Goal: Task Accomplishment & Management: Use online tool/utility

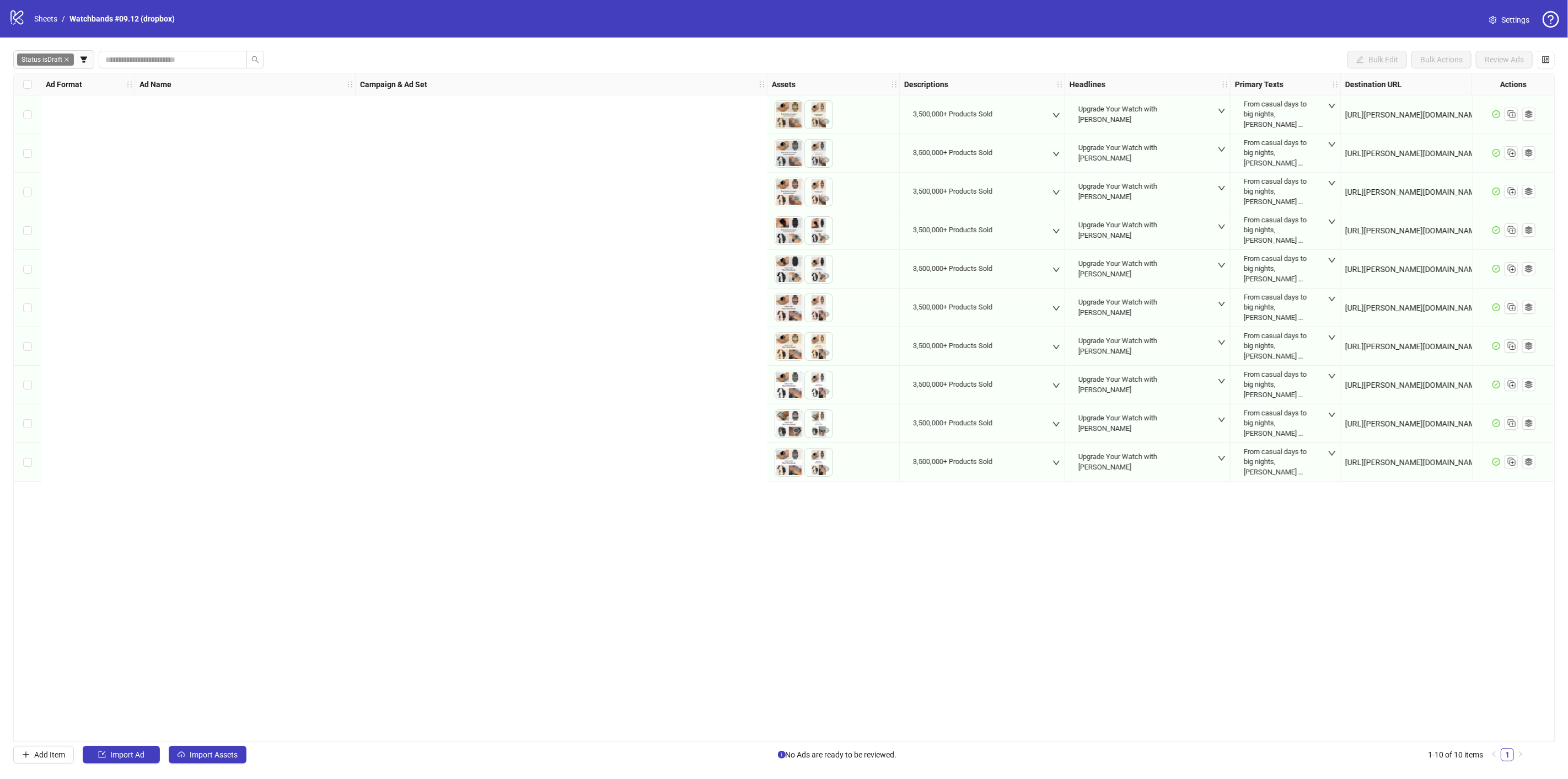
scroll to position [0, 978]
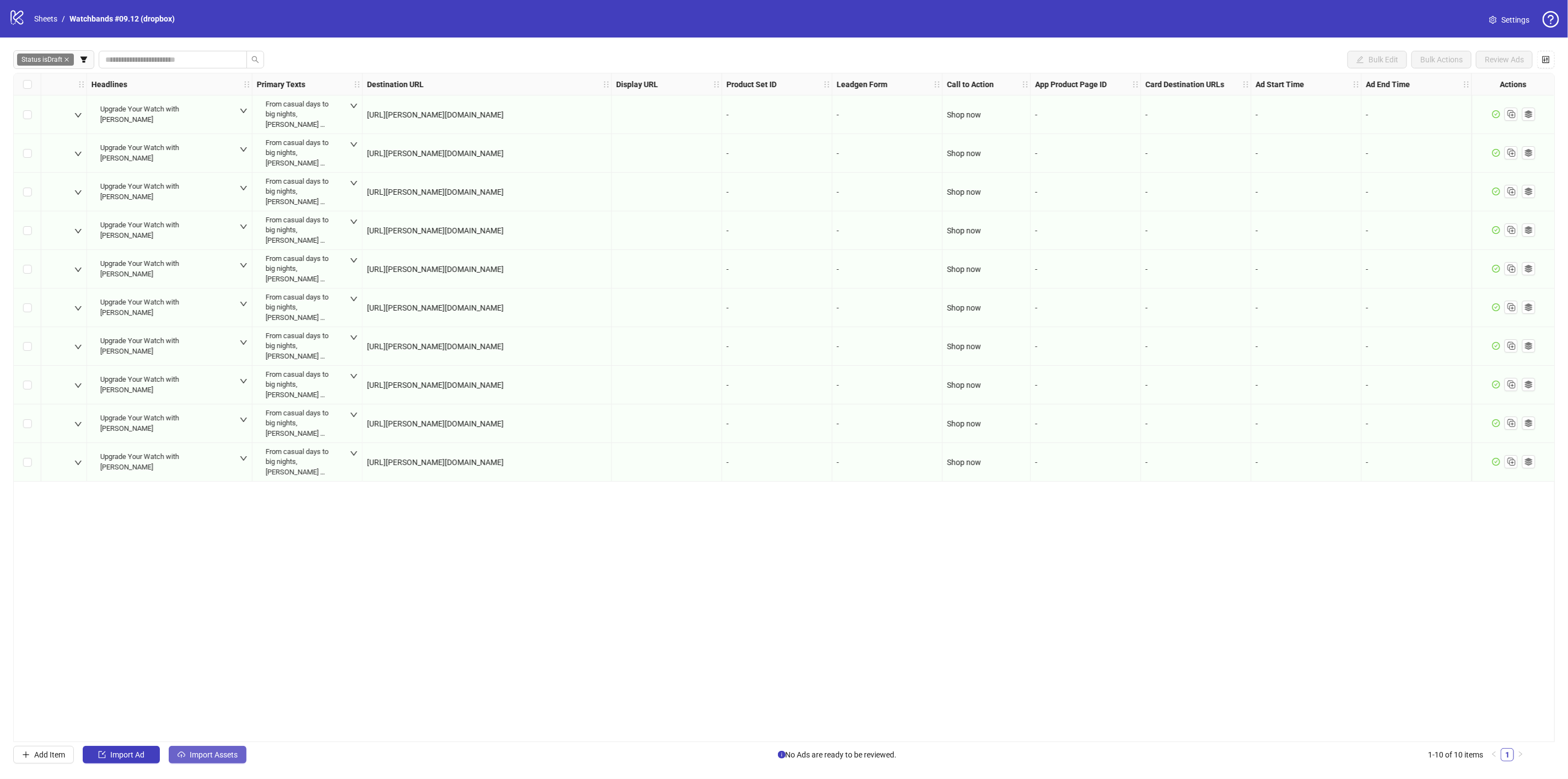
click at [230, 756] on span "Import Assets" at bounding box center [214, 755] width 48 height 9
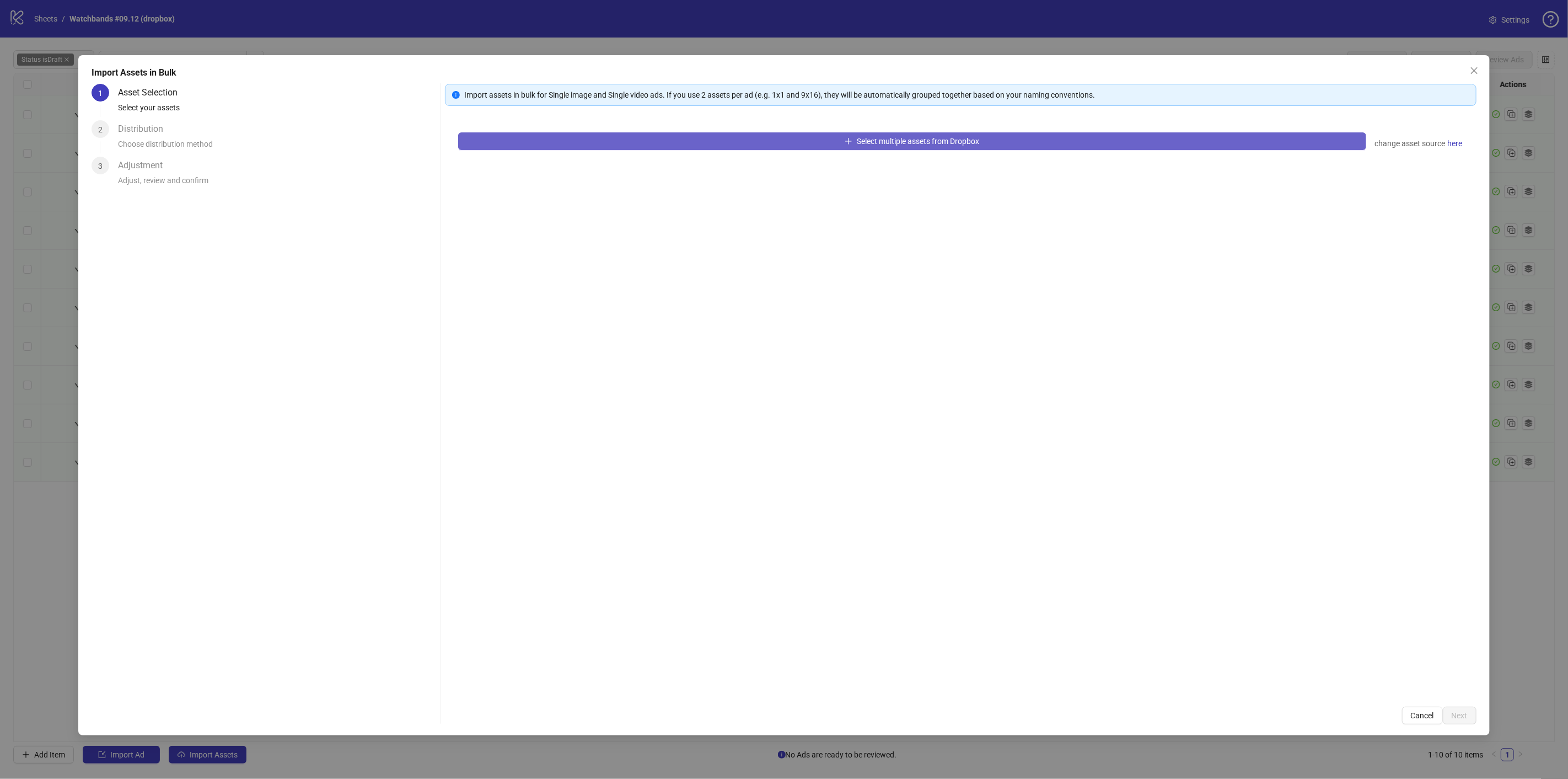
click at [883, 145] on button "Select multiple assets from Dropbox" at bounding box center [912, 141] width 908 height 17
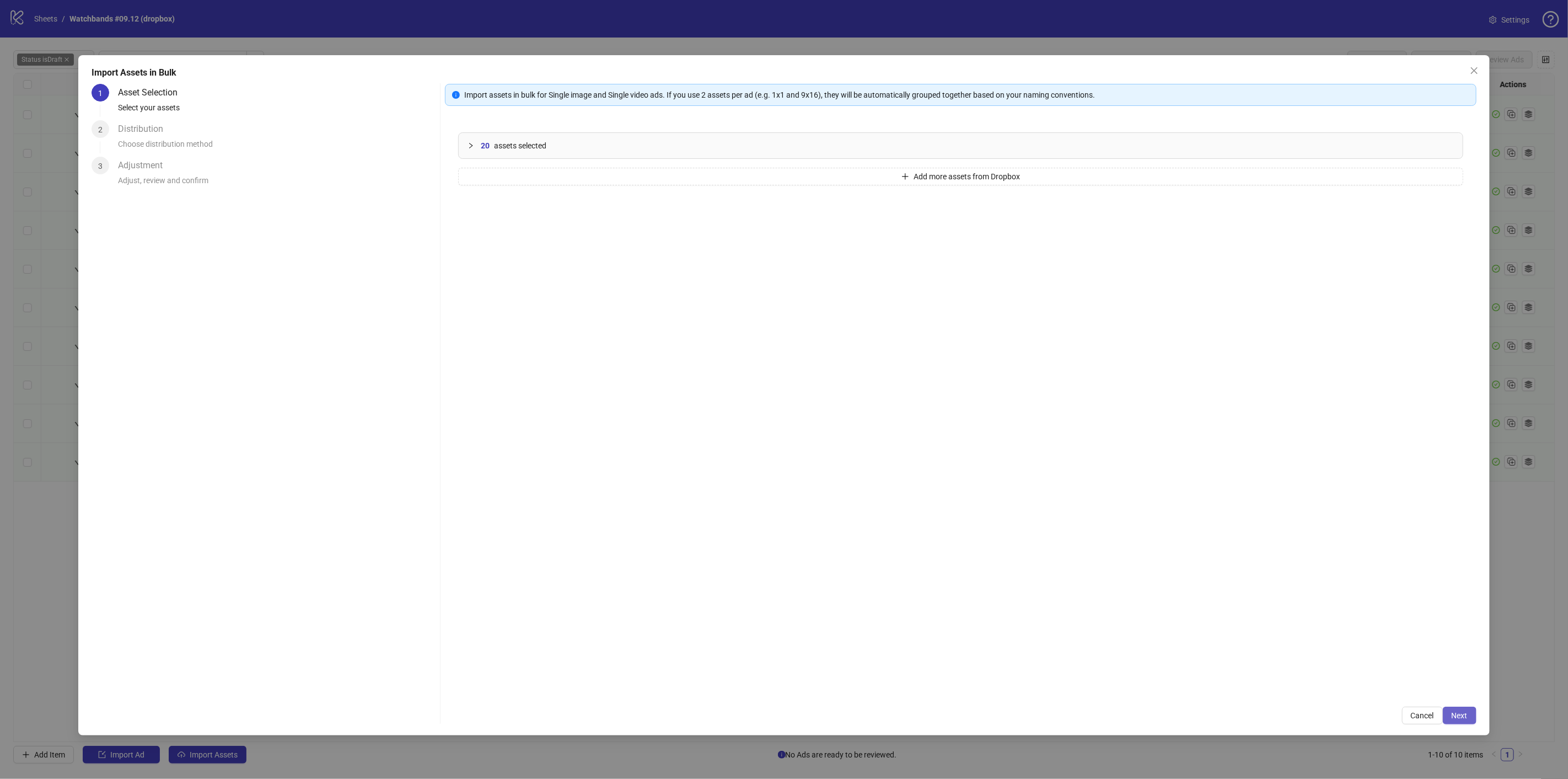
click at [1475, 714] on button "Next" at bounding box center [1460, 715] width 33 height 17
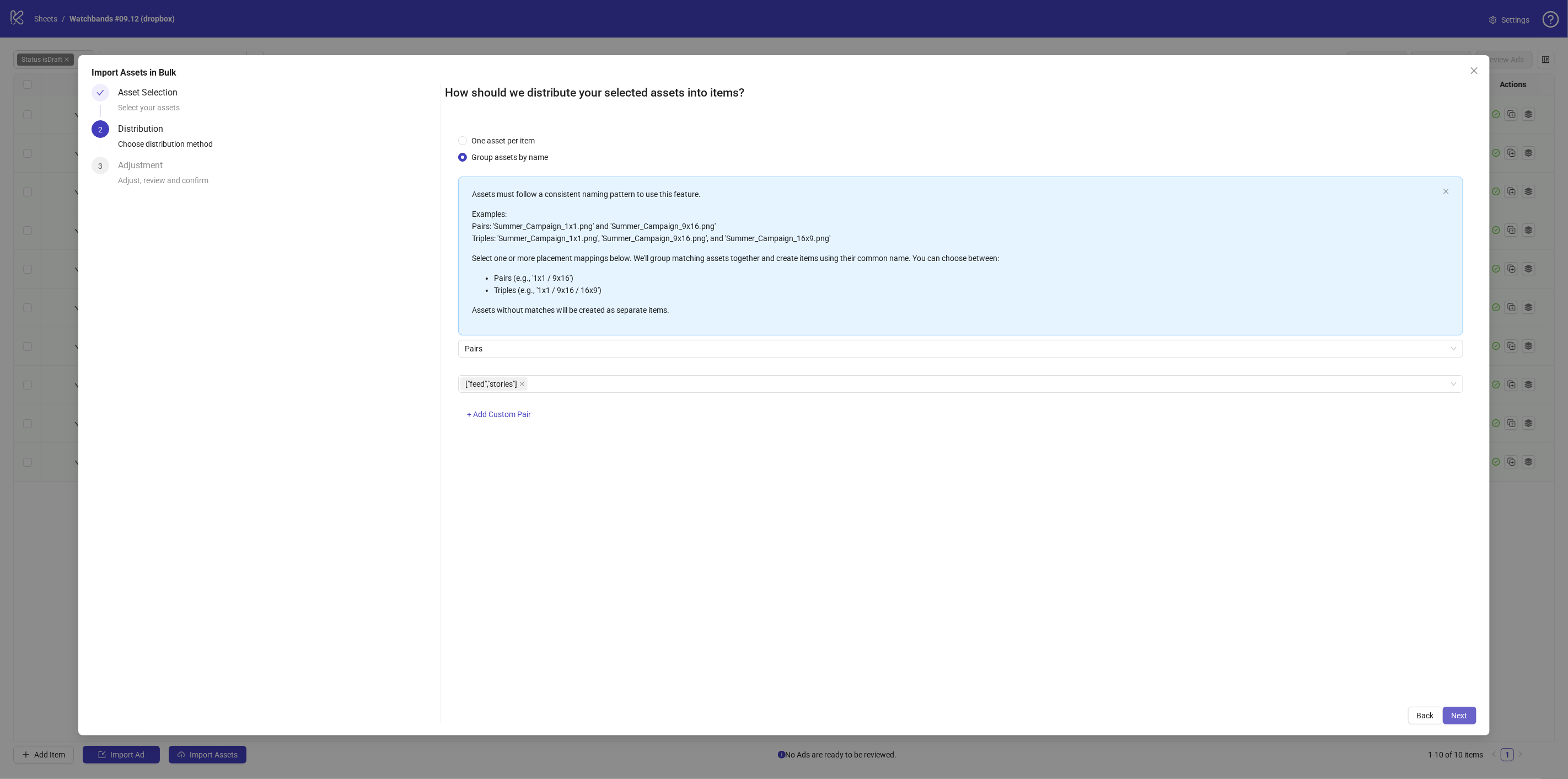
click at [1467, 716] on span "Next" at bounding box center [1459, 715] width 16 height 9
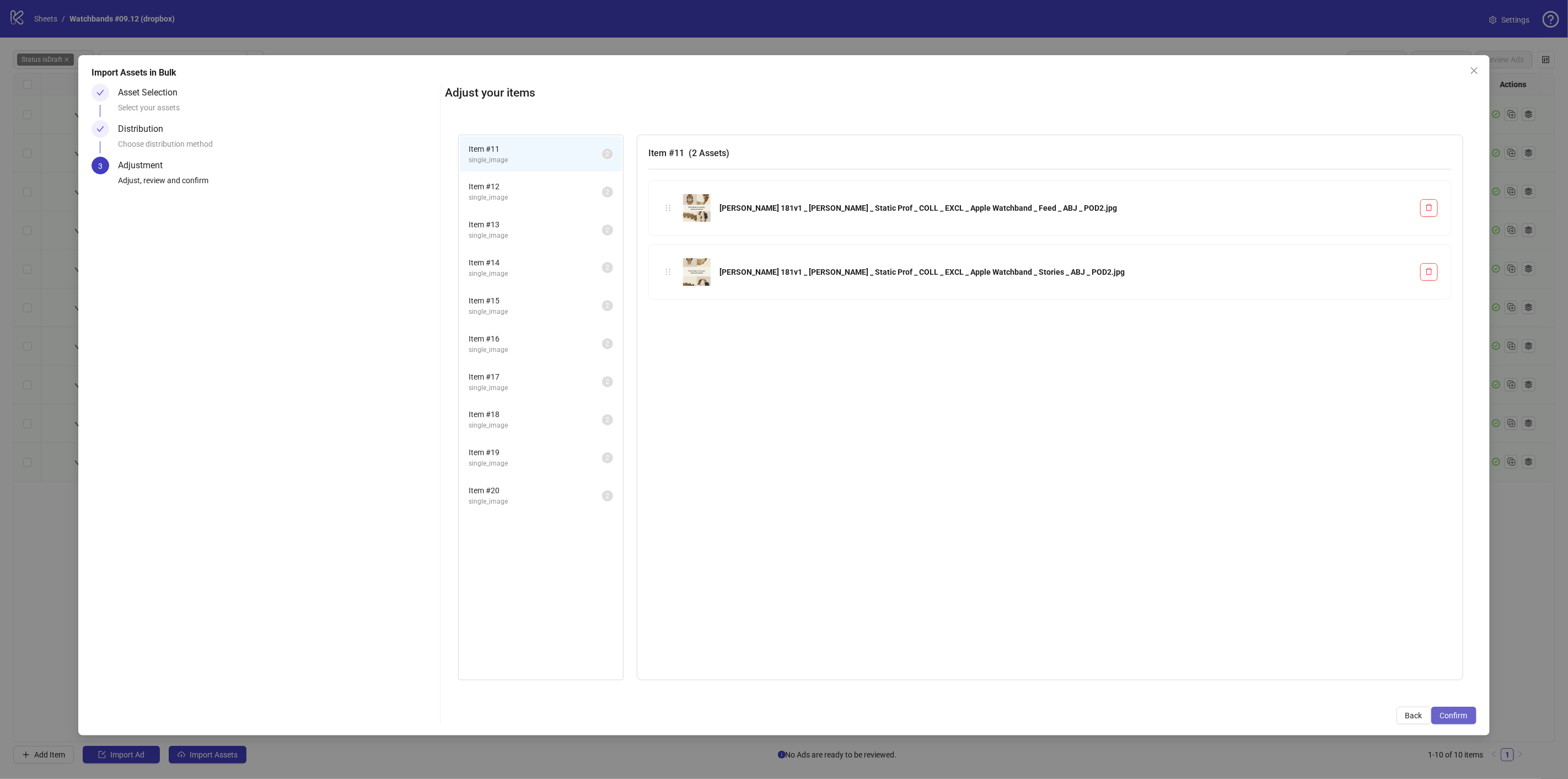
click at [1451, 717] on span "Confirm" at bounding box center [1453, 715] width 28 height 9
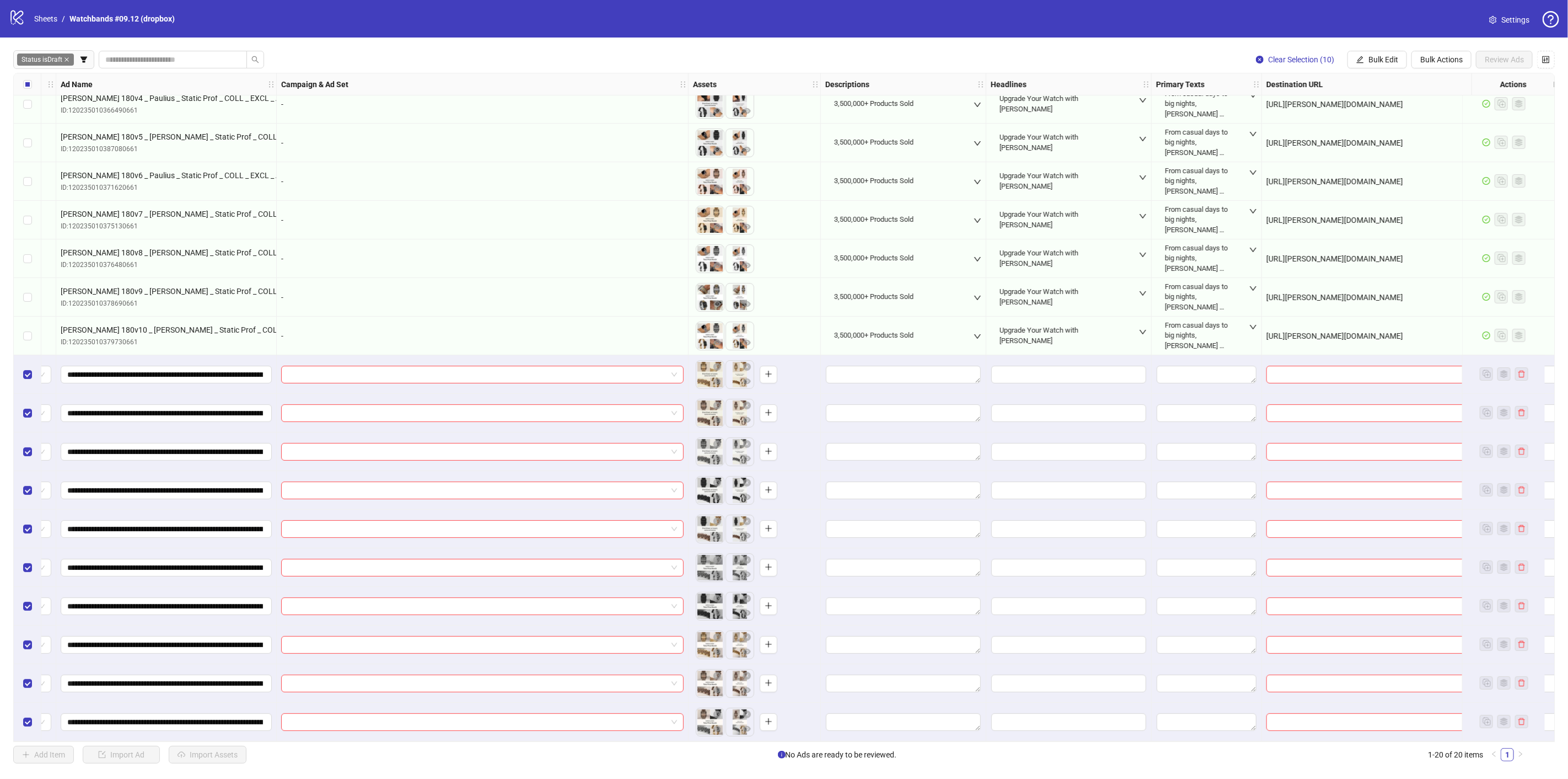
scroll to position [129, 0]
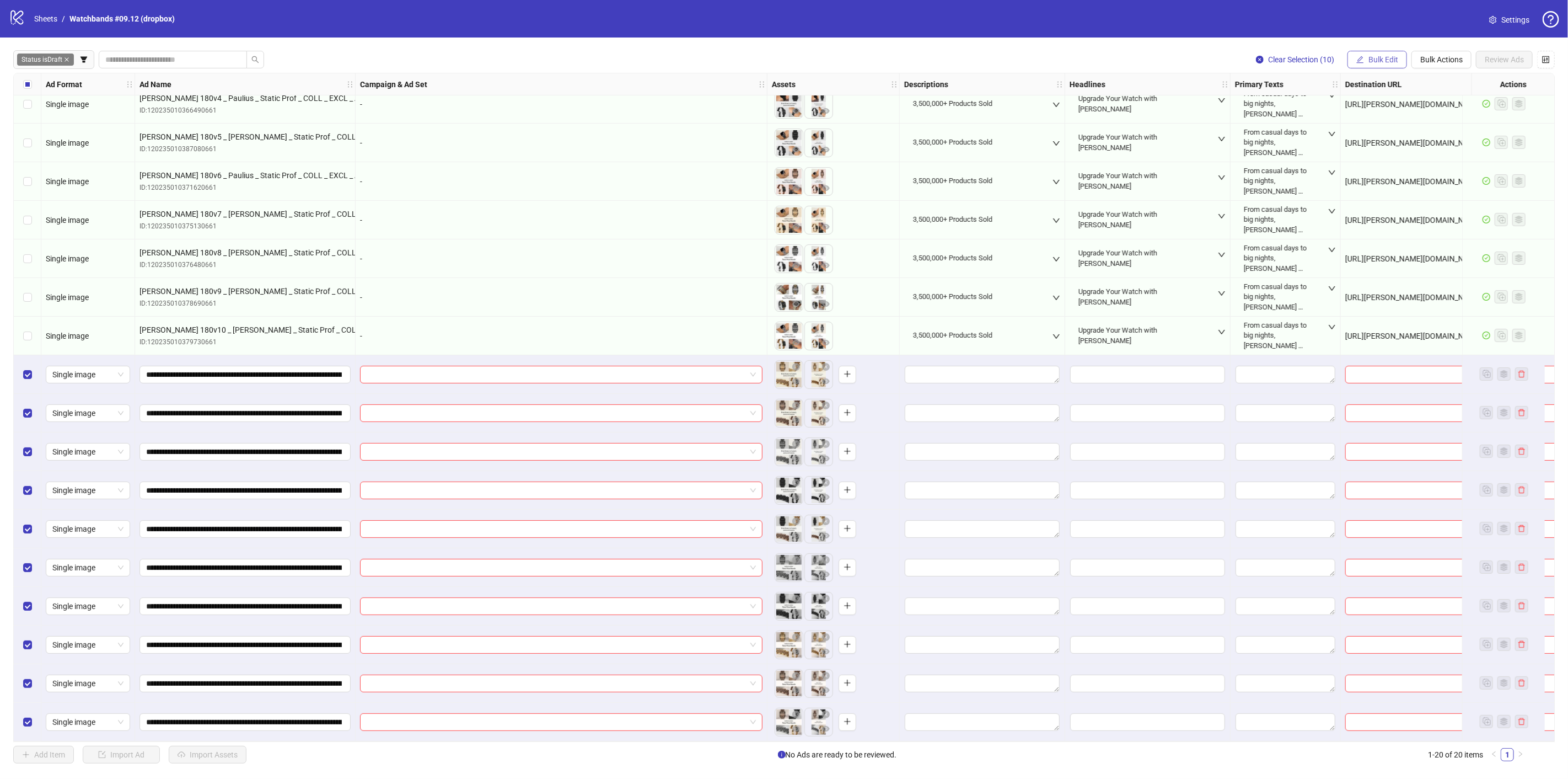
click at [1390, 57] on span "Bulk Edit" at bounding box center [1383, 60] width 30 height 9
click at [1394, 120] on span "Campaign & Ad Set" at bounding box center [1389, 117] width 66 height 12
click at [1394, 108] on input "search" at bounding box center [1342, 107] width 198 height 17
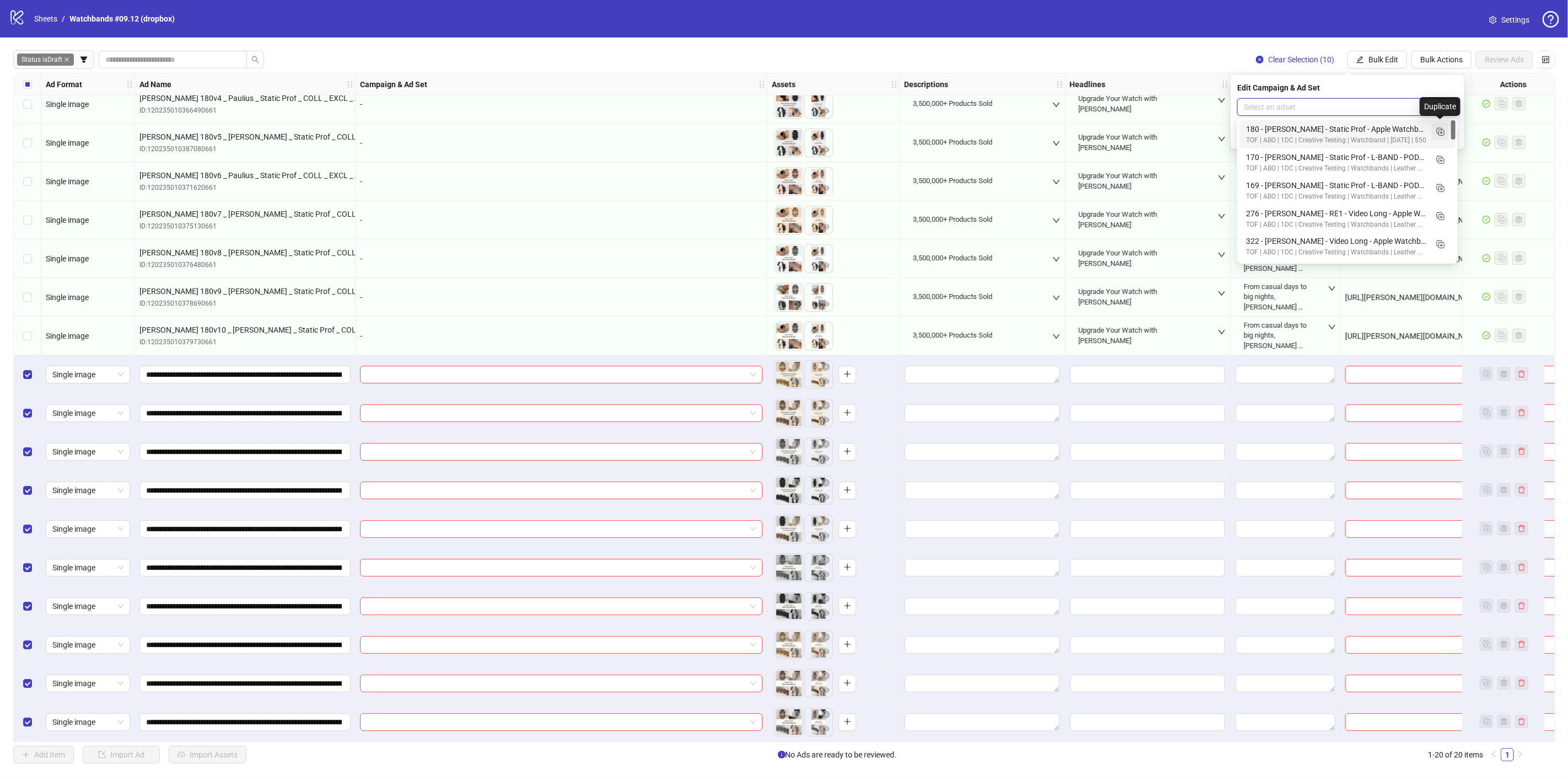
click at [1440, 133] on icon "Duplicate" at bounding box center [1440, 131] width 11 height 11
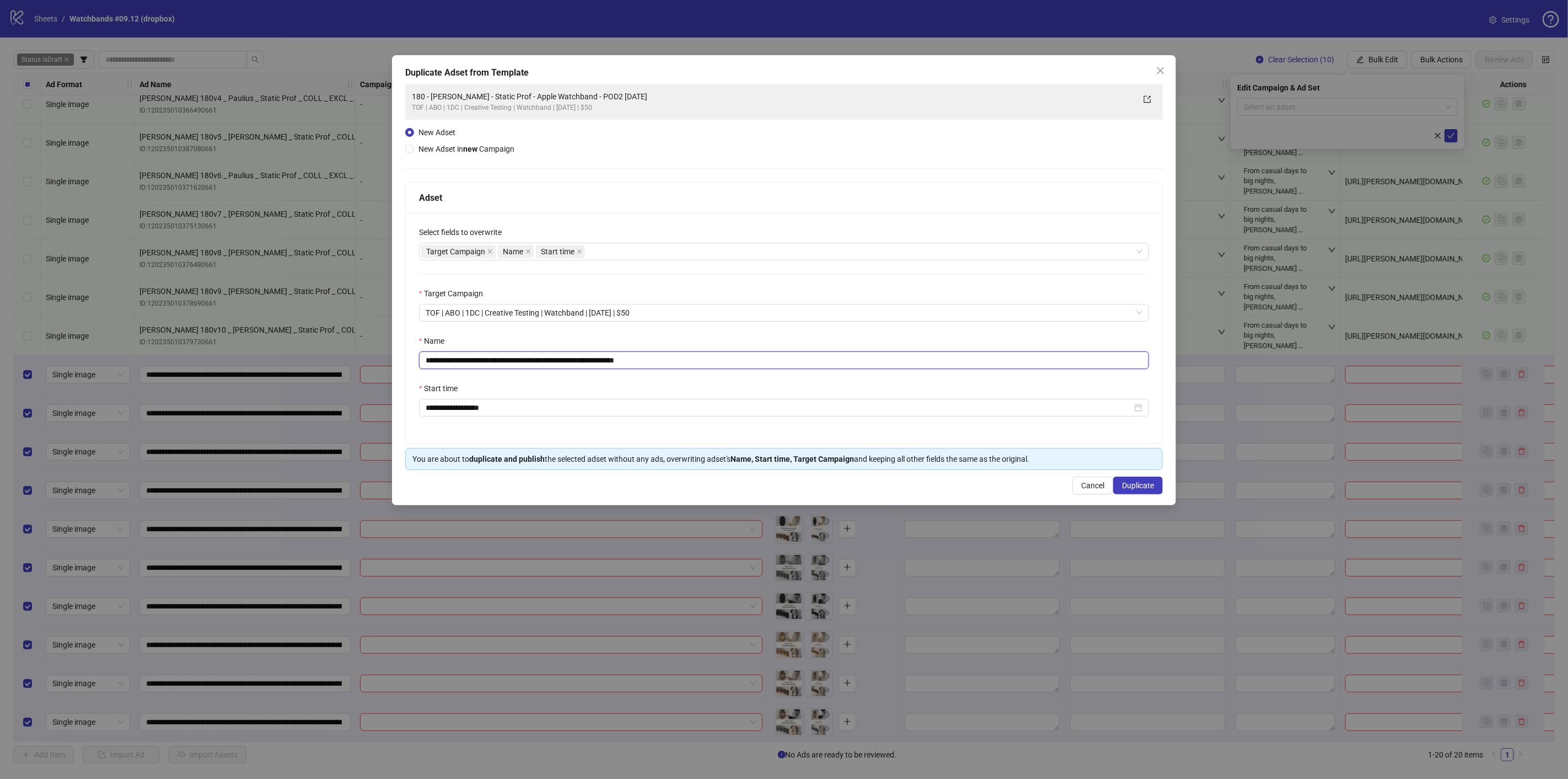
drag, startPoint x: 596, startPoint y: 357, endPoint x: 374, endPoint y: 348, distance: 222.2
click at [374, 348] on div "**********" at bounding box center [784, 390] width 1568 height 779
paste input "**********"
drag, startPoint x: 636, startPoint y: 359, endPoint x: 809, endPoint y: 337, distance: 174.4
click at [809, 337] on div "**********" at bounding box center [784, 352] width 730 height 34
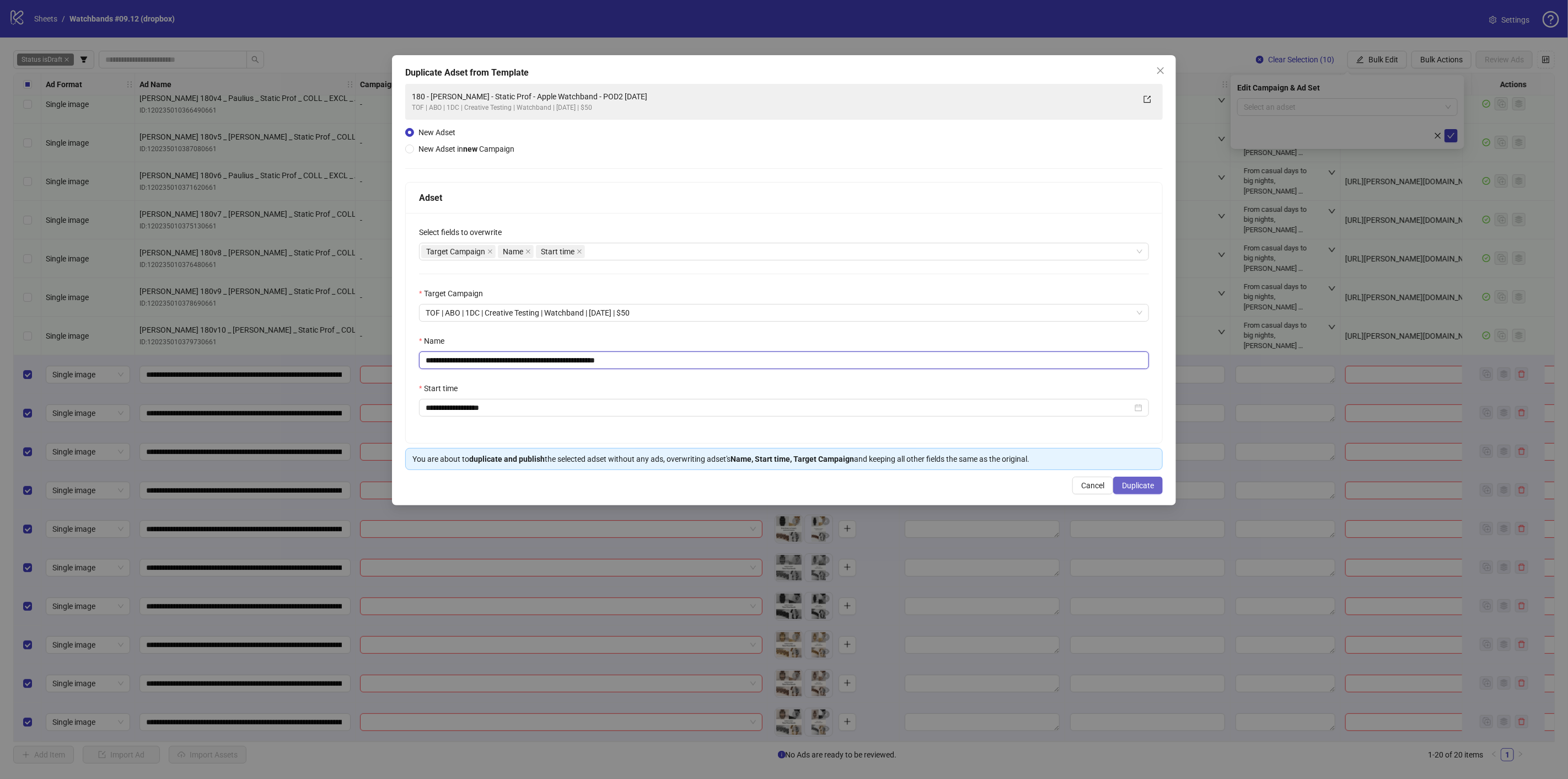
type input "**********"
click at [1144, 483] on span "Duplicate" at bounding box center [1138, 485] width 32 height 9
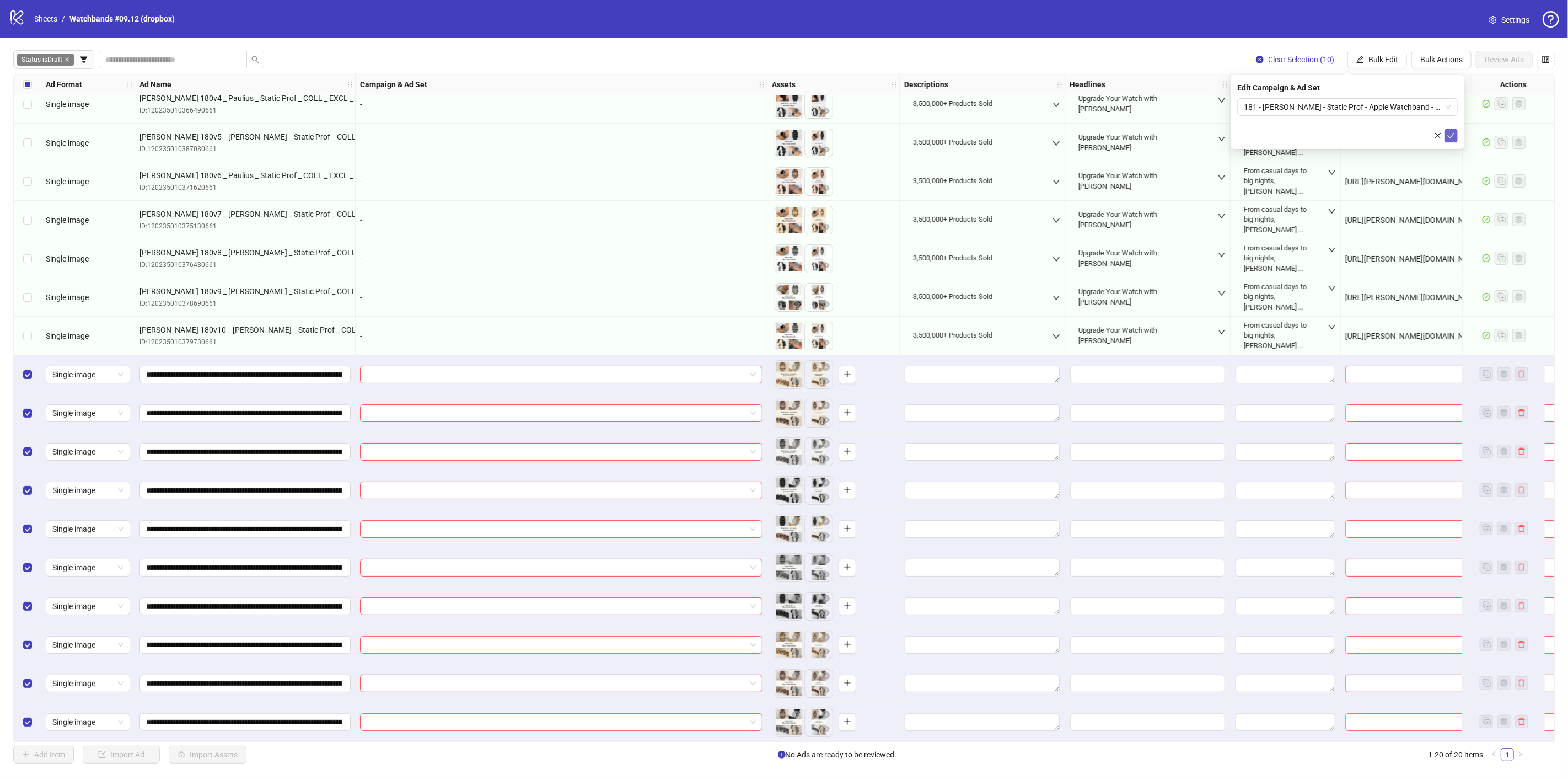
click at [1455, 135] on button "submit" at bounding box center [1451, 135] width 14 height 14
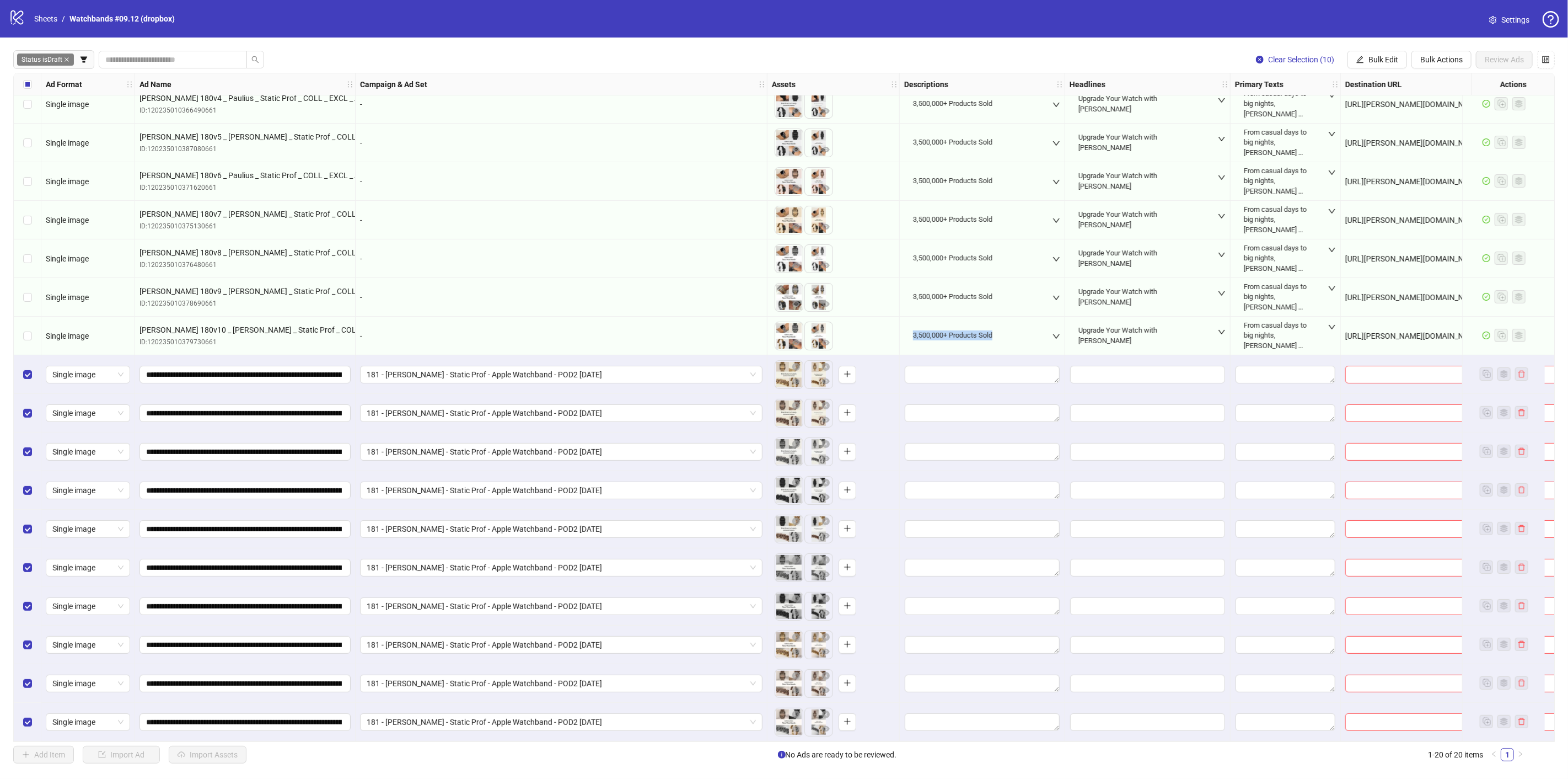
drag, startPoint x: 994, startPoint y: 331, endPoint x: 912, endPoint y: 333, distance: 82.0
click at [912, 333] on div "3,500,000+ Products Sold" at bounding box center [960, 335] width 102 height 23
copy div "3,500,000+ Products Sold"
click at [1378, 59] on span "Bulk Edit" at bounding box center [1383, 60] width 30 height 9
click at [1391, 136] on span "Descriptions" at bounding box center [1389, 135] width 66 height 12
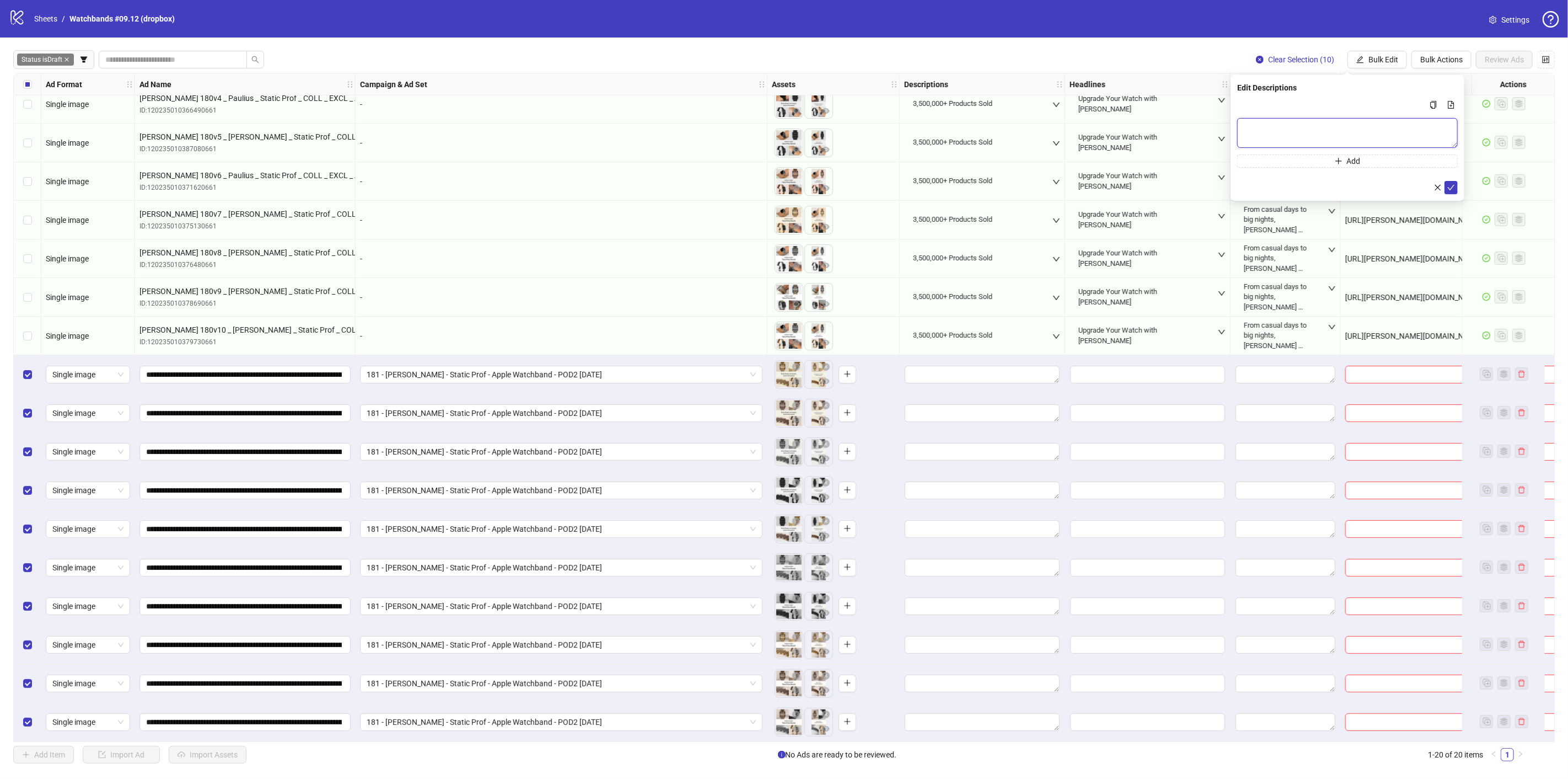
click at [1368, 131] on textarea "Multi-text input container - paste or copy values" at bounding box center [1347, 133] width 221 height 30
paste textarea "**********"
type textarea "**********"
click at [1452, 185] on icon "check" at bounding box center [1451, 187] width 8 height 8
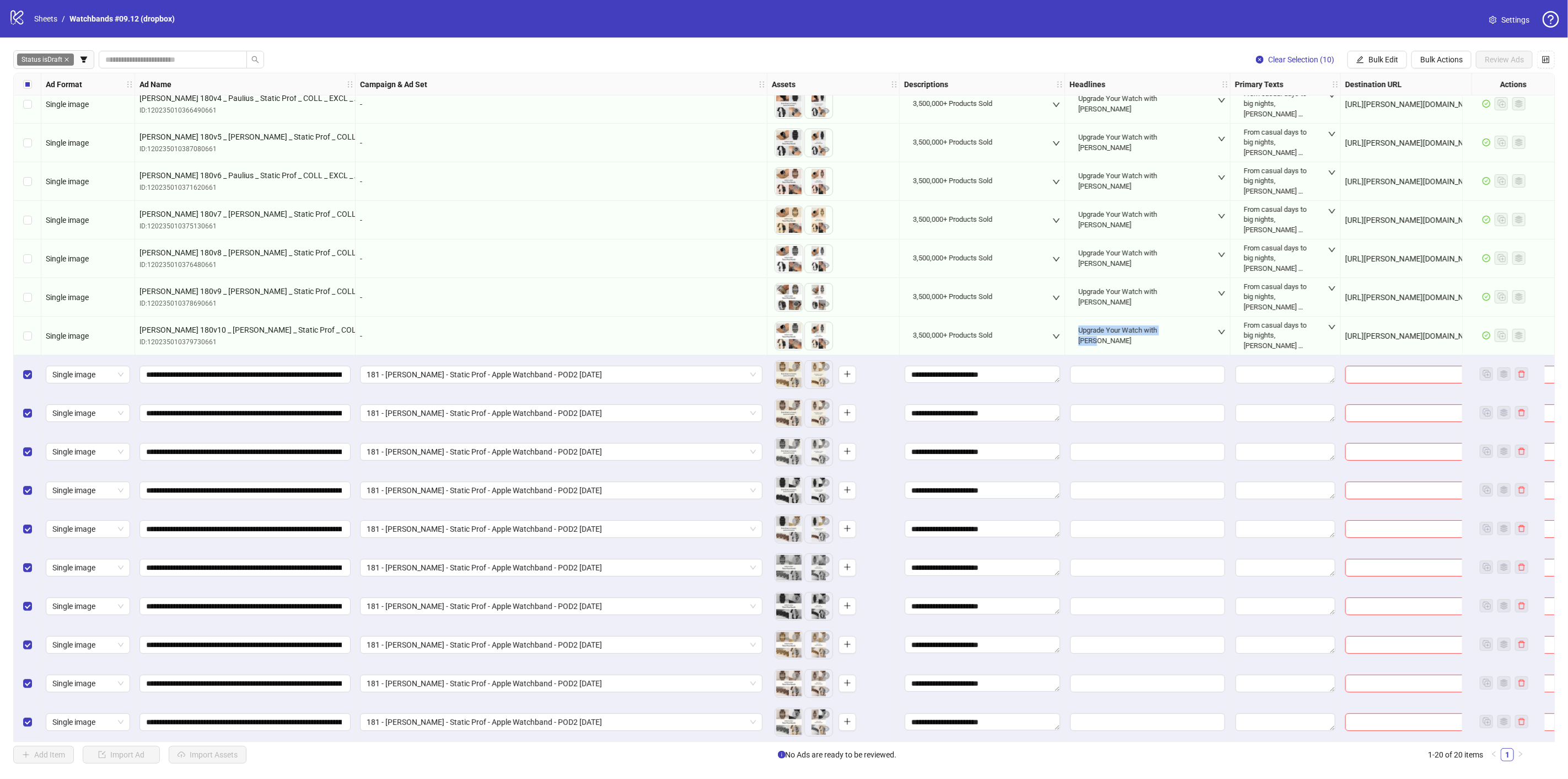
drag, startPoint x: 1184, startPoint y: 332, endPoint x: 1072, endPoint y: 334, distance: 112.0
click at [1072, 334] on div "Upgrade Your Watch with [PERSON_NAME]" at bounding box center [1148, 335] width 156 height 42
copy div "Upgrade Your Watch with [PERSON_NAME]"
click at [1395, 59] on span "Bulk Edit" at bounding box center [1383, 60] width 30 height 9
click at [1385, 150] on span "Headlines" at bounding box center [1389, 152] width 66 height 12
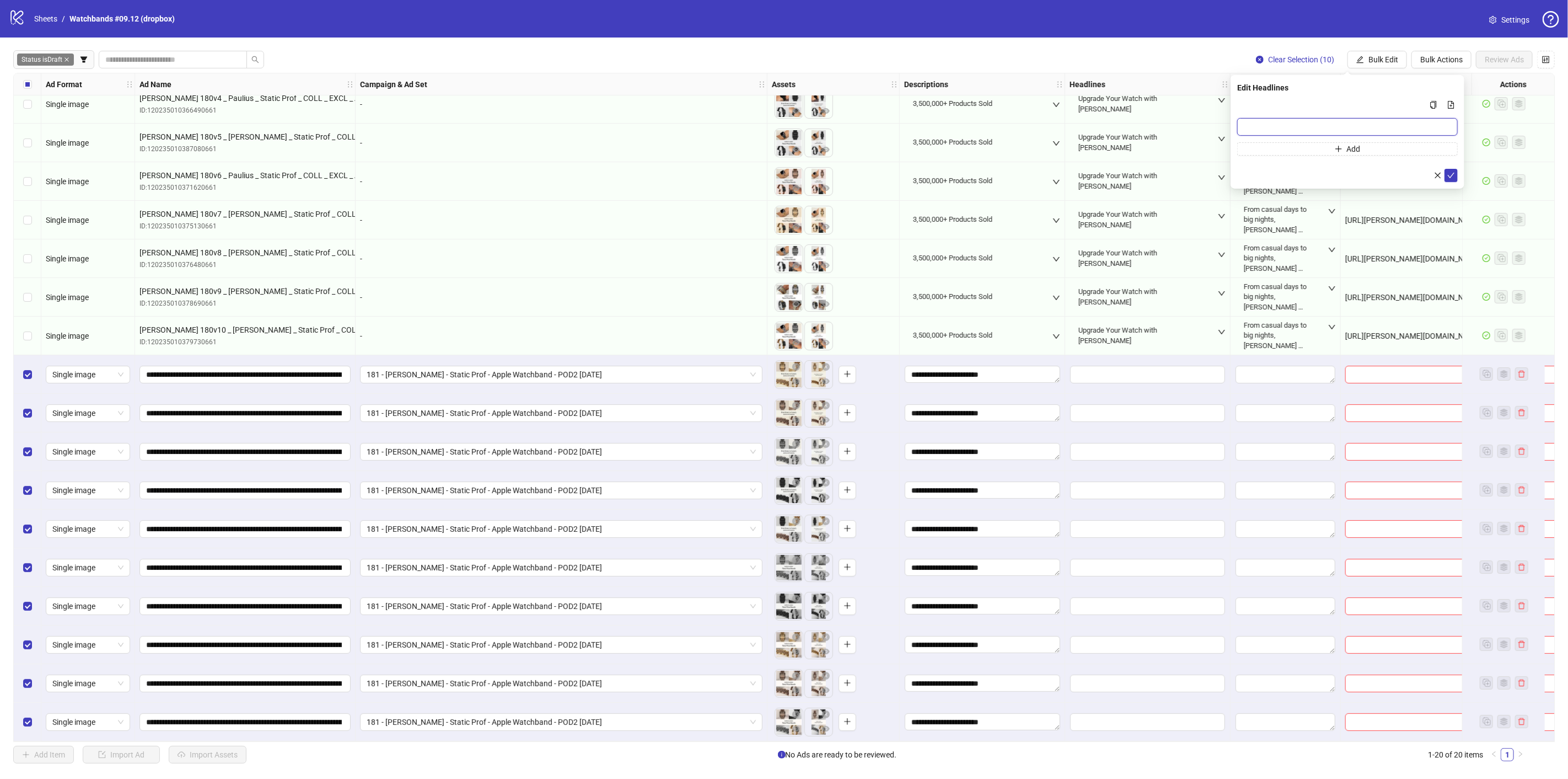
click at [1337, 125] on input "Multi-input container - paste or copy values" at bounding box center [1347, 126] width 221 height 17
paste input "**********"
type input "**********"
click at [1448, 171] on icon "check" at bounding box center [1451, 175] width 8 height 8
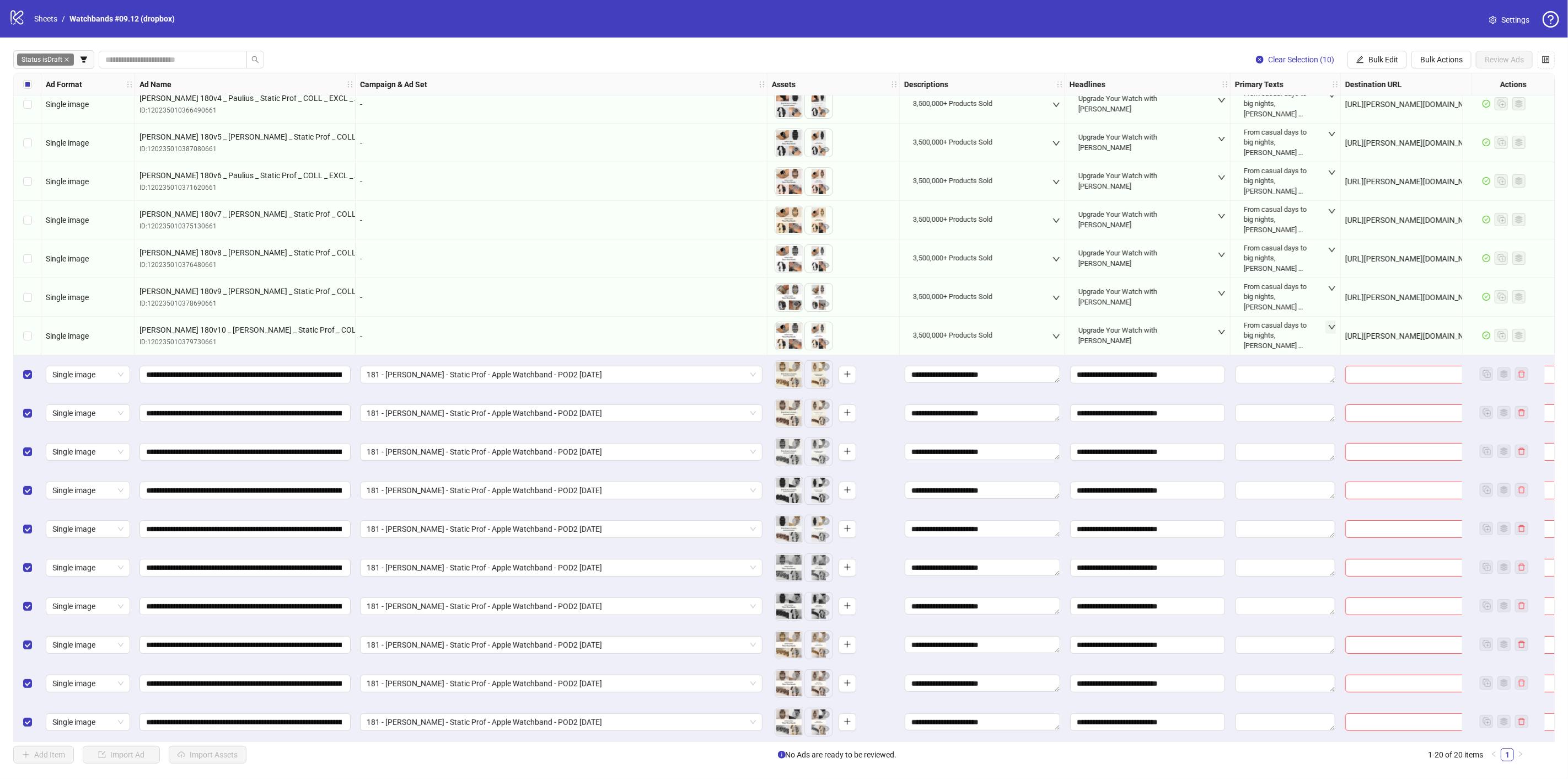
click at [1332, 323] on icon "down" at bounding box center [1332, 327] width 8 height 8
drag, startPoint x: 1325, startPoint y: 424, endPoint x: 1255, endPoint y: 353, distance: 99.7
click at [1255, 353] on div "From casual days to big nights, [PERSON_NAME] watch bands are designed to keep …" at bounding box center [1289, 401] width 82 height 120
copy div "From casual days to big nights, [PERSON_NAME] watch bands are designed to keep …"
click at [1397, 60] on span "Bulk Edit" at bounding box center [1383, 60] width 30 height 9
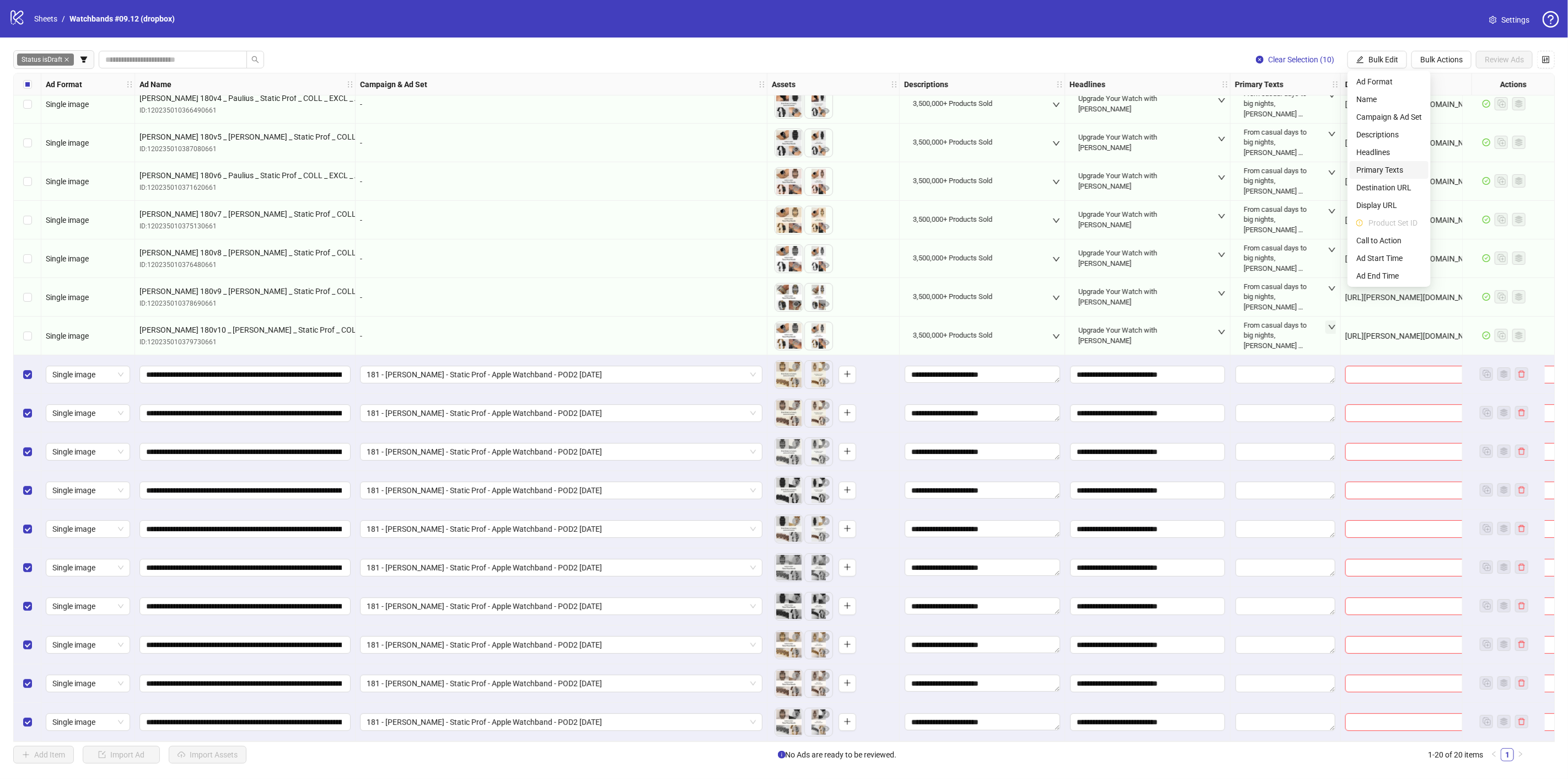
click at [1390, 169] on span "Primary Texts" at bounding box center [1389, 169] width 66 height 12
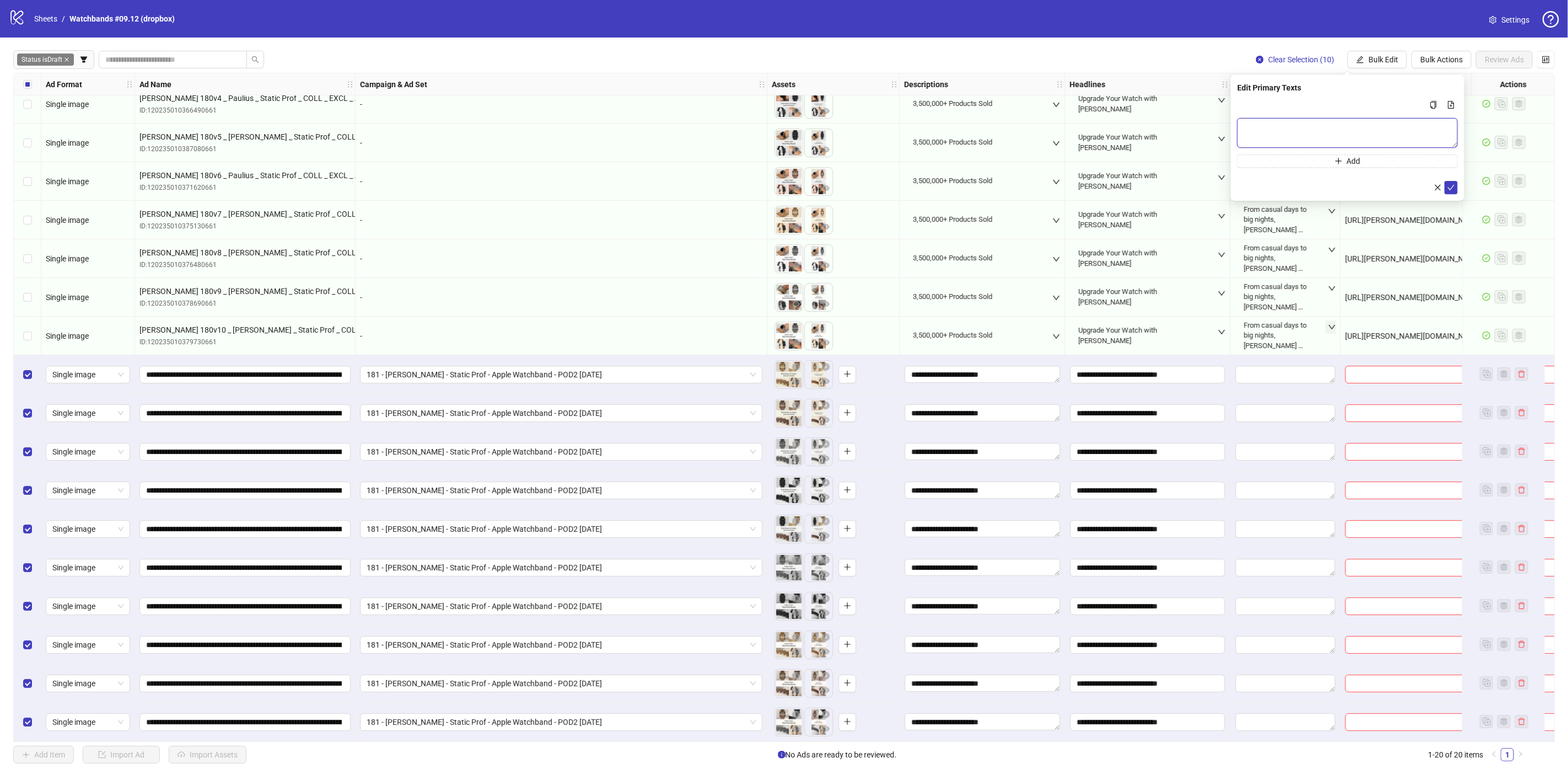
click at [1359, 129] on textarea "Multi-text input container - paste or copy values" at bounding box center [1347, 133] width 221 height 30
paste textarea "**********"
type textarea "**********"
click at [1453, 187] on icon "check" at bounding box center [1451, 187] width 8 height 8
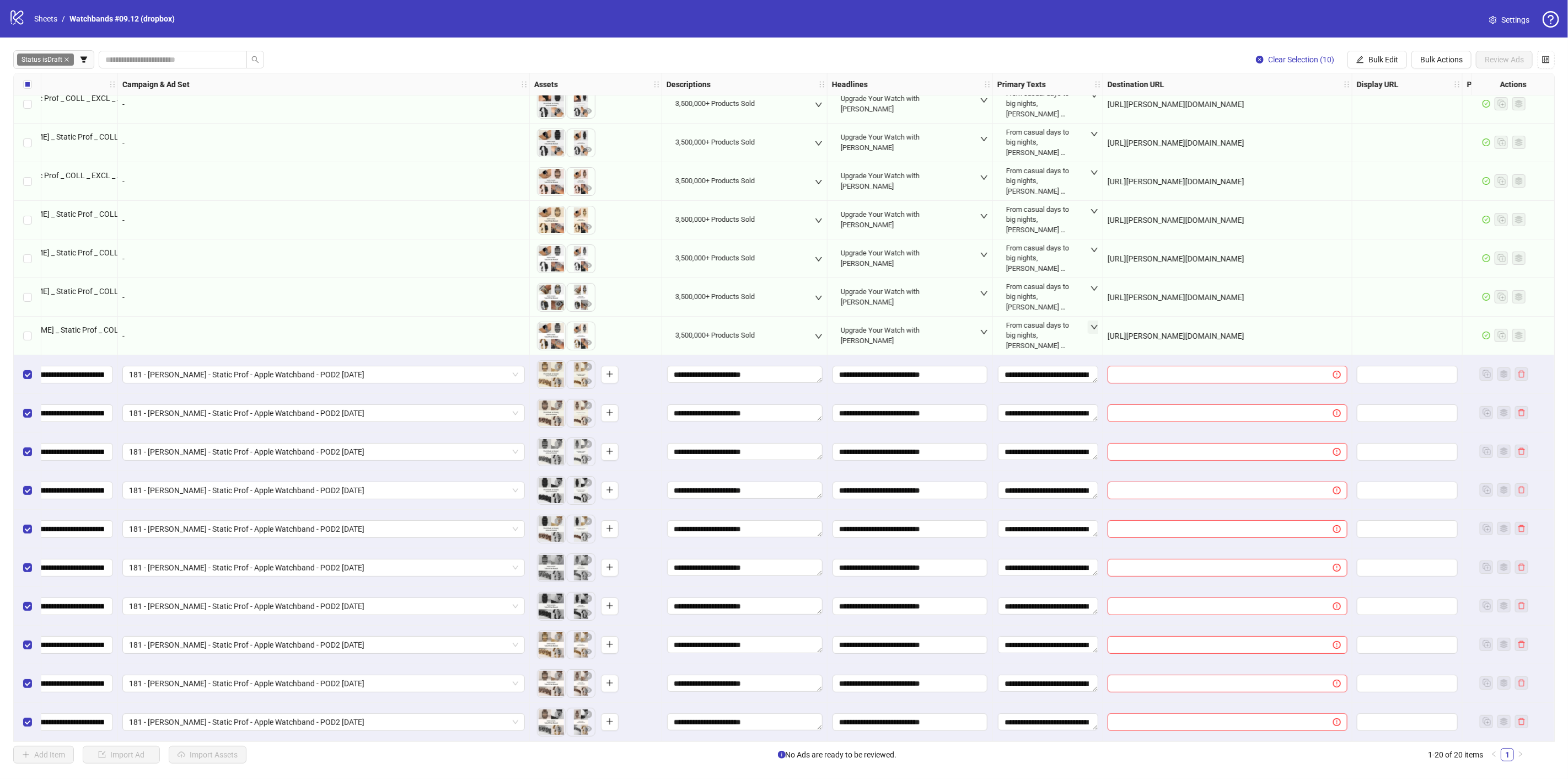
scroll to position [129, 238]
drag, startPoint x: 1290, startPoint y: 333, endPoint x: 1188, endPoint y: 335, distance: 102.0
click at [1188, 335] on div "Ad Format Ad Name Campaign & Ad Set Assets Descriptions Headlines Primary Texts…" at bounding box center [784, 407] width 1542 height 669
drag, startPoint x: 1271, startPoint y: 333, endPoint x: 1106, endPoint y: 335, distance: 165.0
click at [1107, 335] on div "[URL][PERSON_NAME][DOMAIN_NAME]" at bounding box center [1227, 335] width 240 height 12
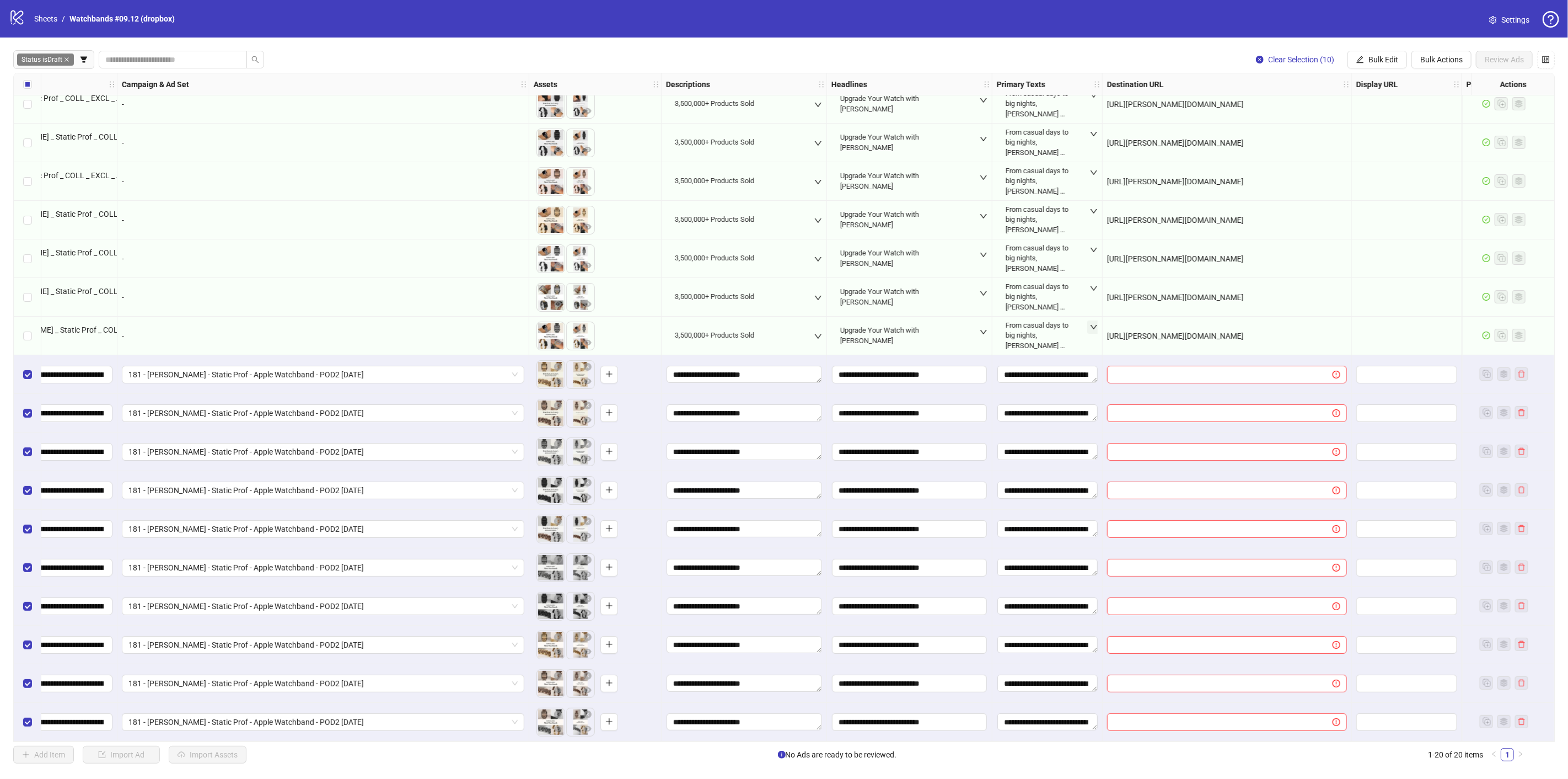
copy span "[URL][PERSON_NAME][DOMAIN_NAME]"
click at [1383, 56] on span "Bulk Edit" at bounding box center [1383, 60] width 30 height 9
click at [1376, 185] on span "Destination URL" at bounding box center [1389, 187] width 66 height 12
click at [1334, 109] on input "text" at bounding box center [1343, 107] width 198 height 12
paste input "**********"
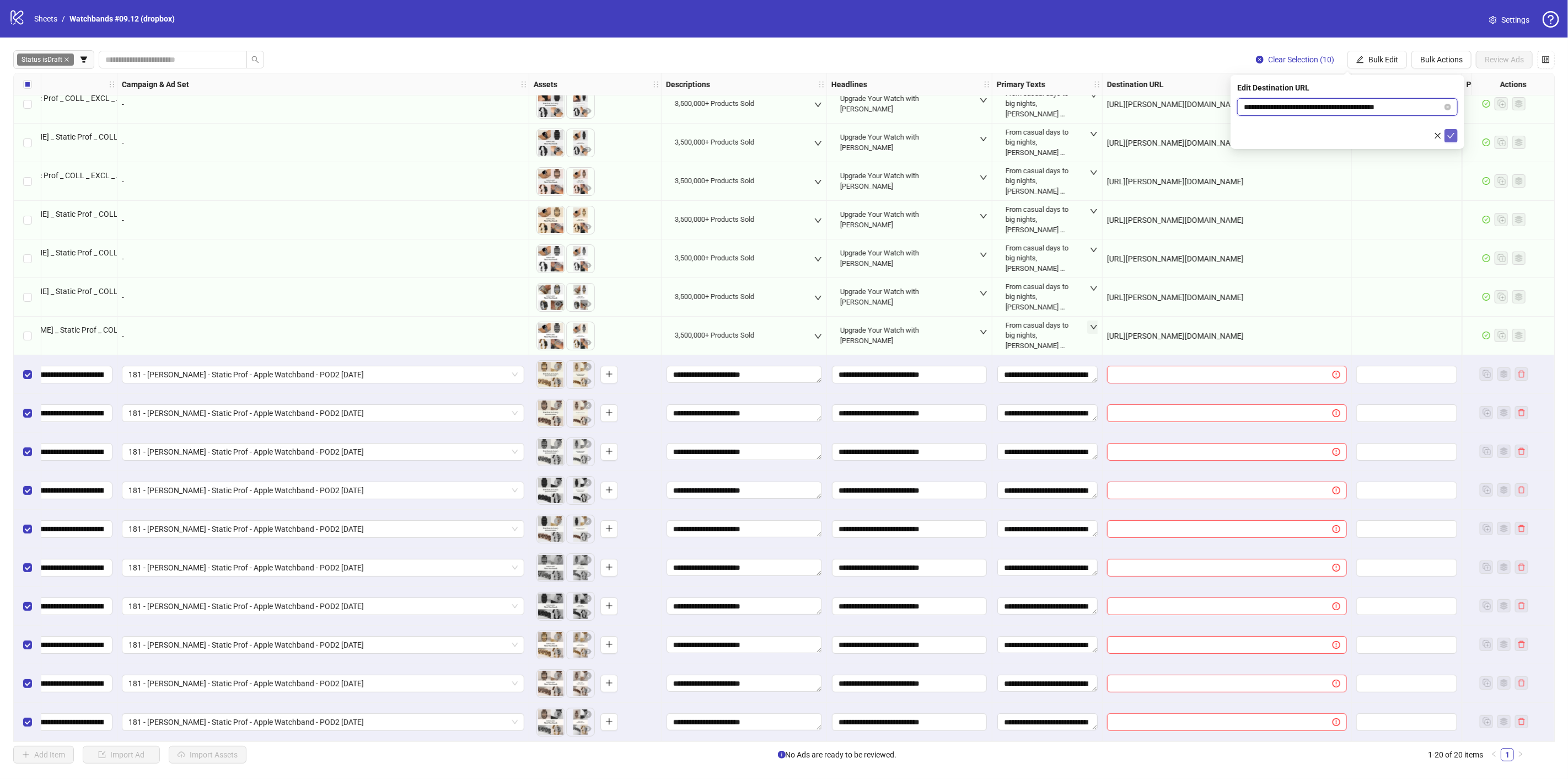
type input "**********"
click at [1450, 135] on icon "check" at bounding box center [1451, 136] width 8 height 8
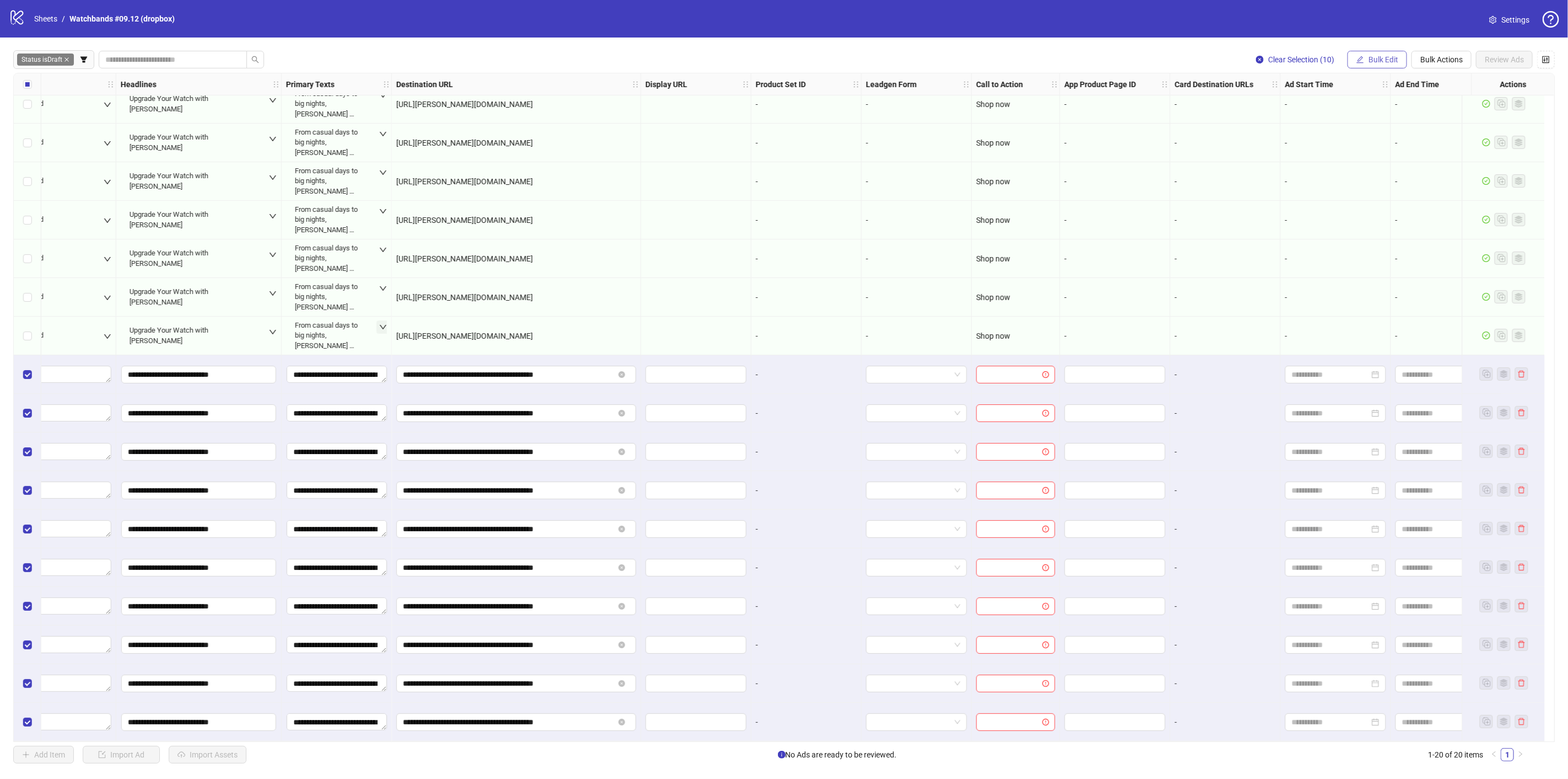
scroll to position [129, 955]
click at [1392, 62] on span "Bulk Edit" at bounding box center [1383, 60] width 30 height 9
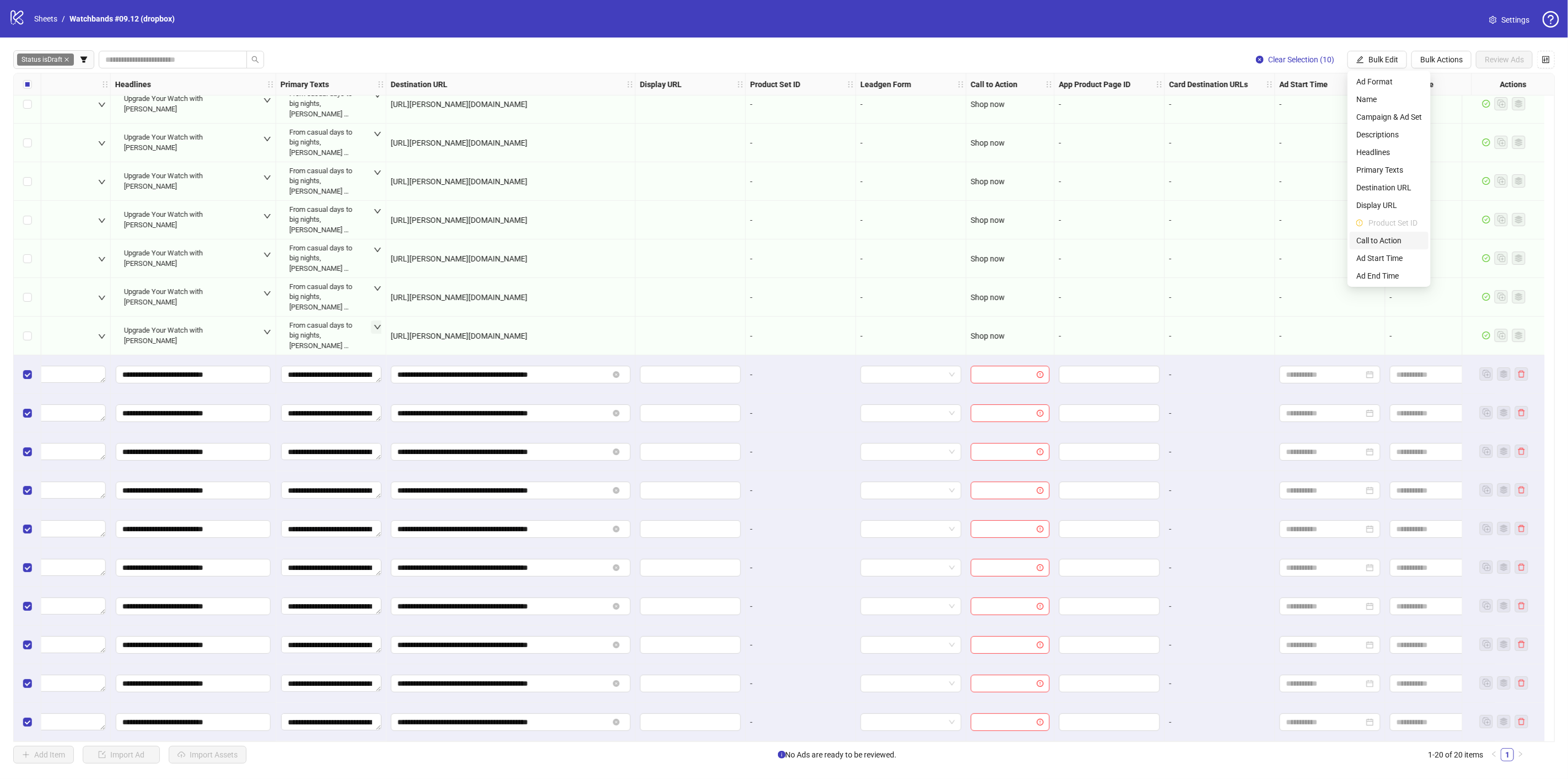
click at [1395, 243] on span "Call to Action" at bounding box center [1389, 240] width 66 height 12
click at [1386, 103] on input "search" at bounding box center [1342, 107] width 198 height 17
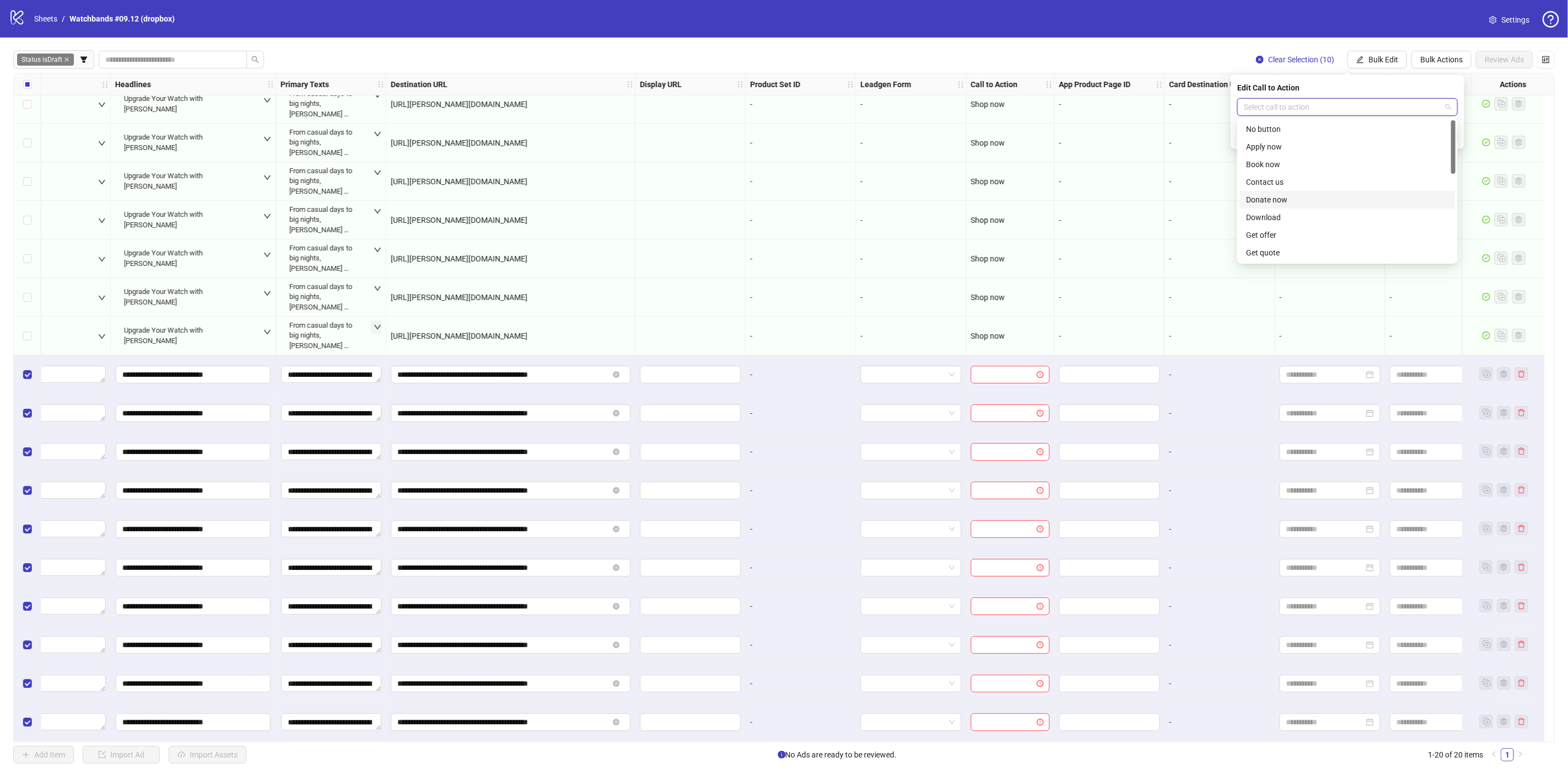
scroll to position [229, 0]
click at [1325, 164] on div "Shop now" at bounding box center [1347, 165] width 203 height 12
click at [1450, 135] on icon "check" at bounding box center [1451, 136] width 8 height 8
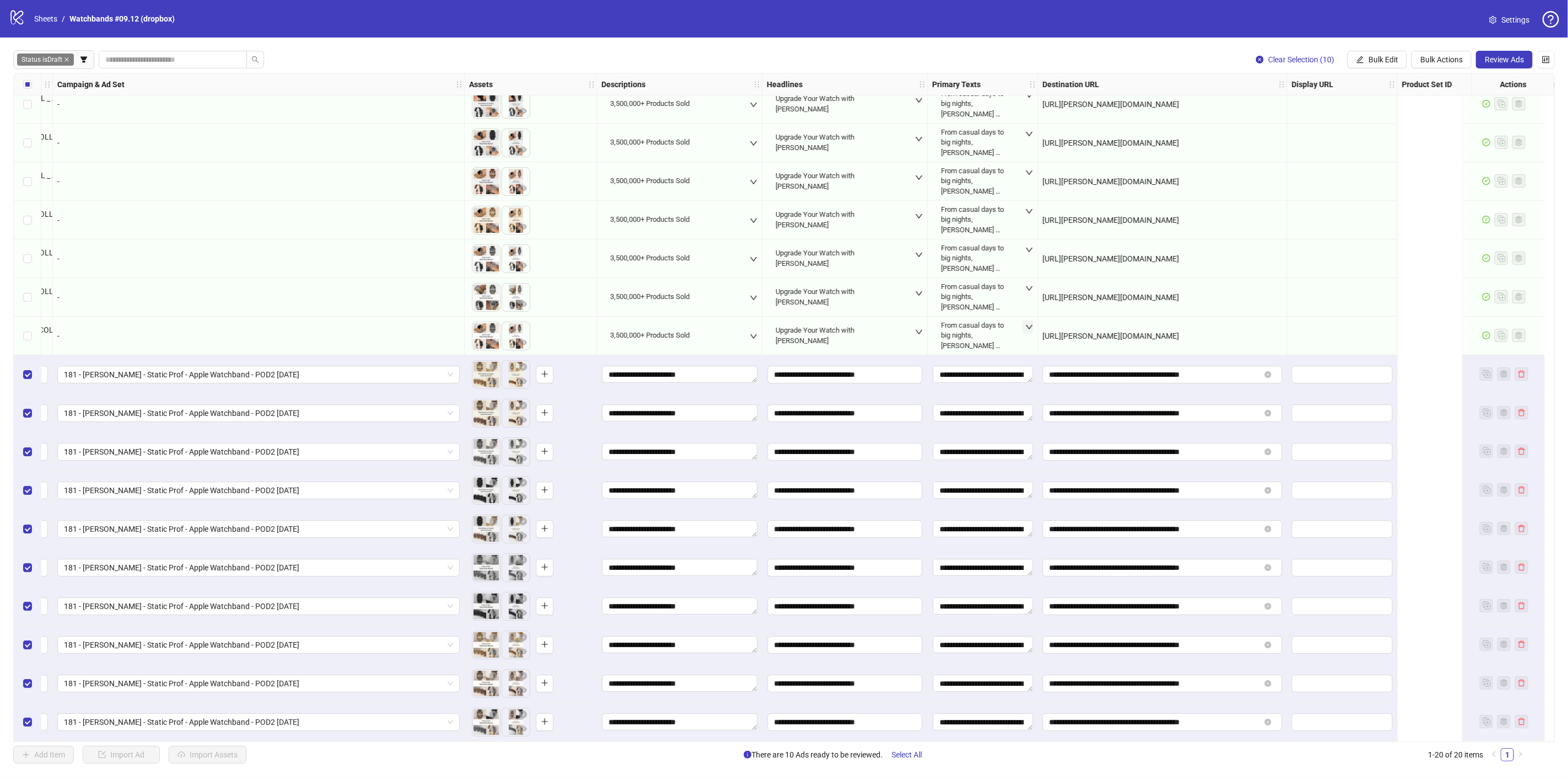
scroll to position [129, 0]
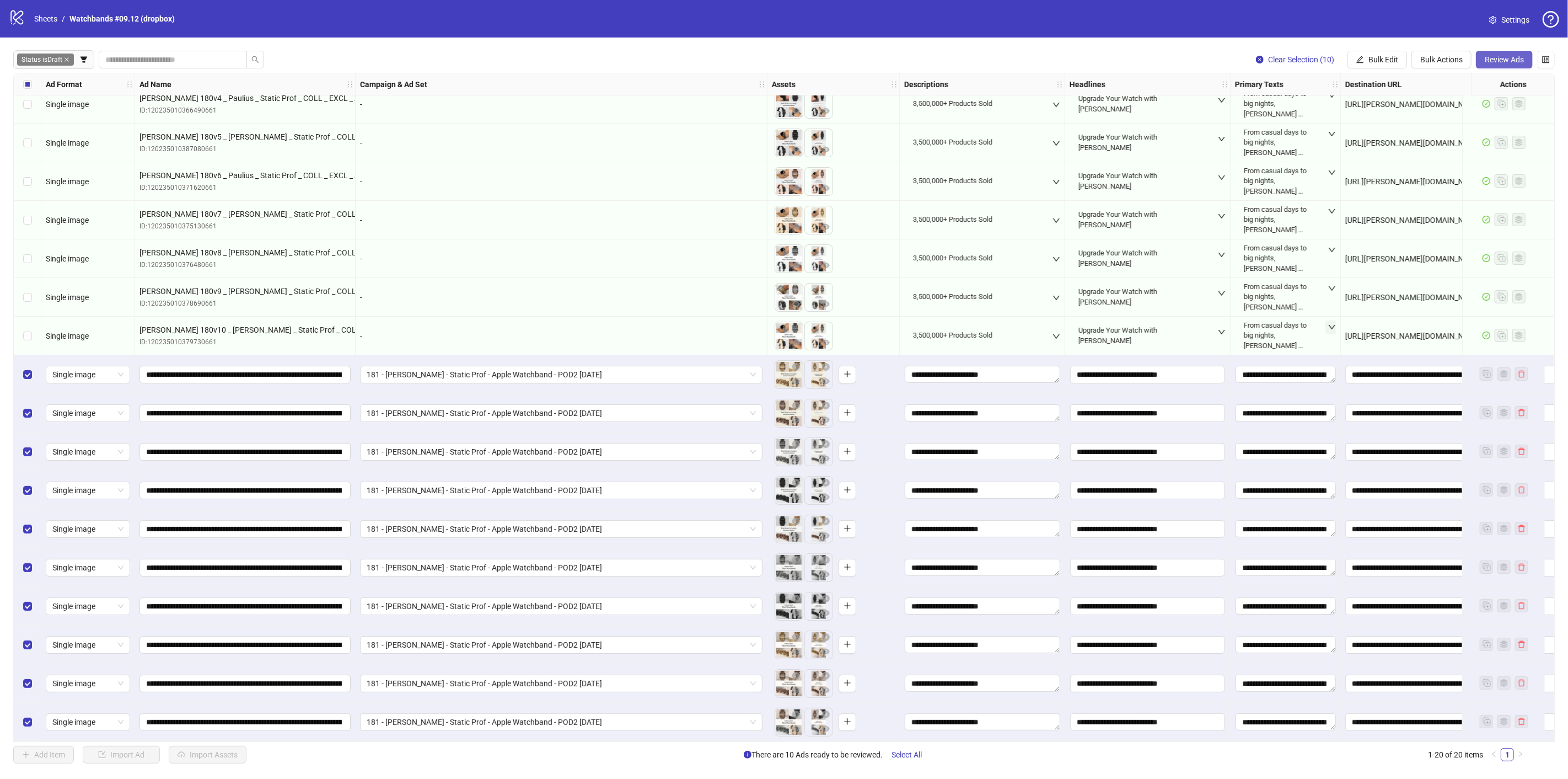
click at [1498, 64] on span "Review Ads" at bounding box center [1504, 60] width 39 height 9
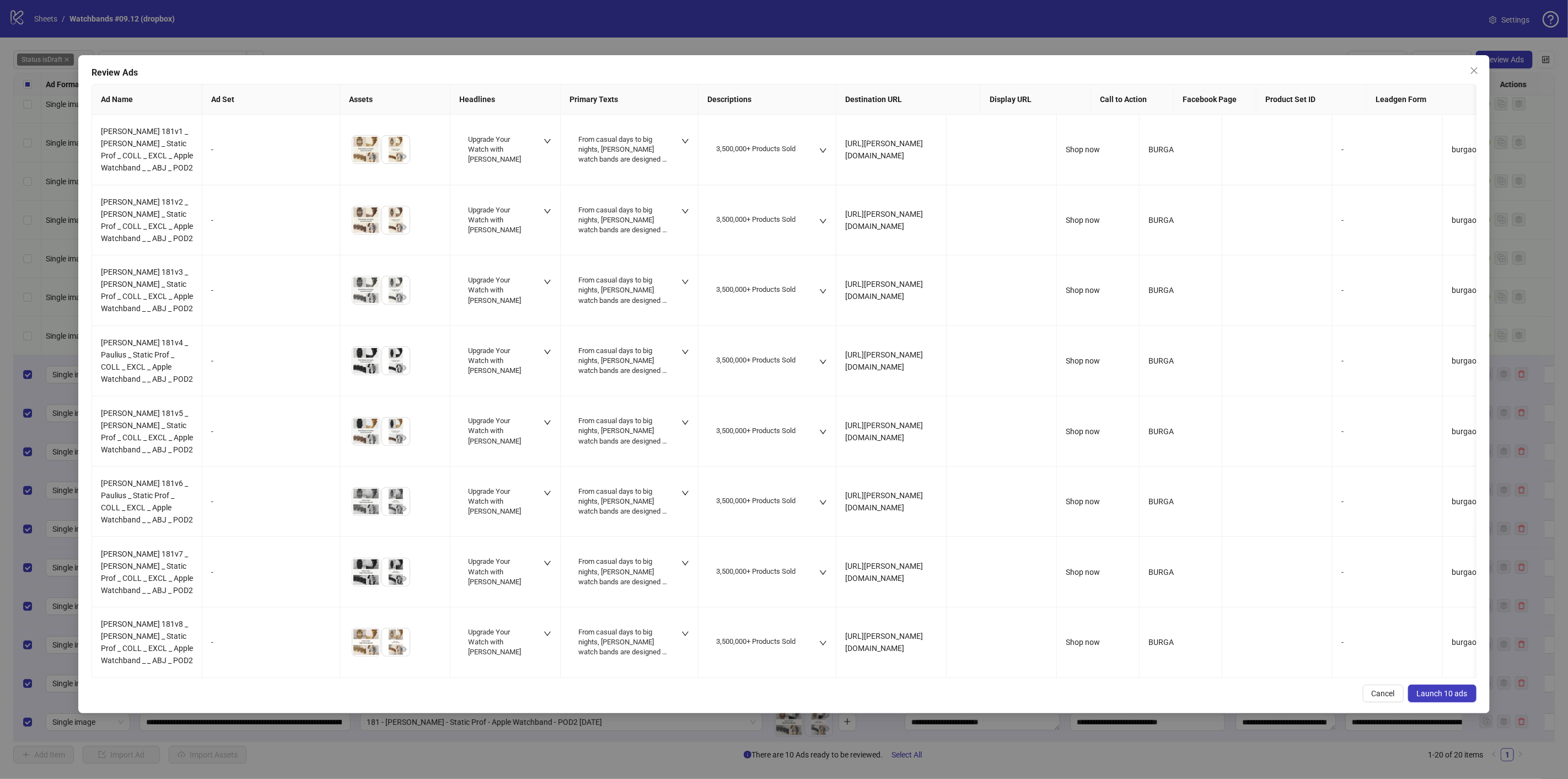
click at [1448, 691] on span "Launch 10 ads" at bounding box center [1442, 693] width 51 height 9
